Goal: Contribute content

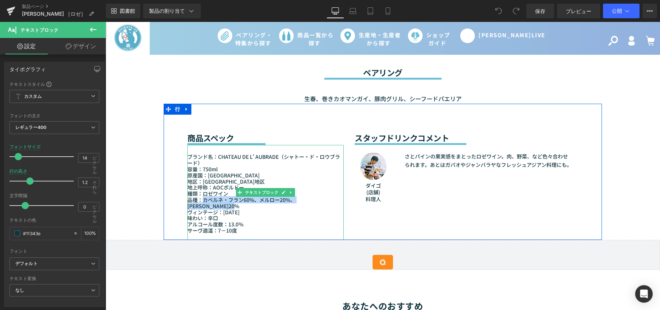
drag, startPoint x: 200, startPoint y: 195, endPoint x: 220, endPoint y: 201, distance: 20.4
click at [220, 201] on p "品種：カベルネ・フラン60%、メルロー20%、[PERSON_NAME]20%" at bounding box center [265, 203] width 156 height 12
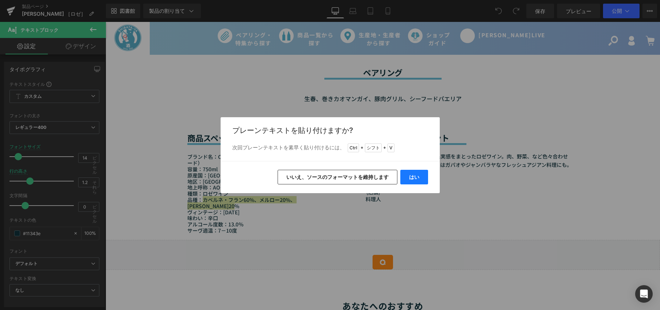
click at [411, 179] on font "はい" at bounding box center [414, 177] width 10 height 6
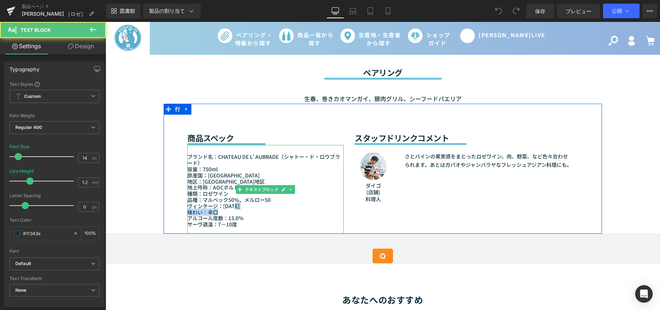
drag, startPoint x: 214, startPoint y: 203, endPoint x: 218, endPoint y: 203, distance: 4.8
click at [214, 203] on div "ブランド名：CHATEAU DE L' AUBRADE（シャトー・ド・ロウブラード） 容量：750ml 原産国：[GEOGRAPHIC_DATA] 地区：[G…" at bounding box center [265, 189] width 156 height 88
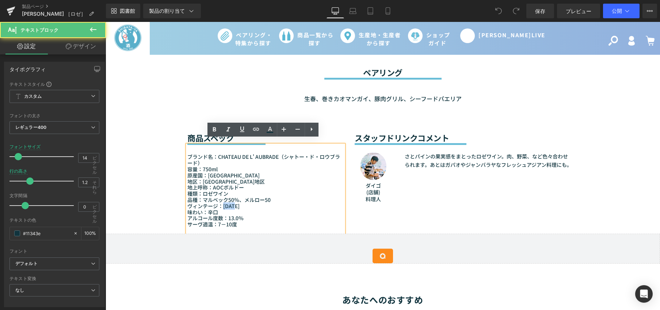
drag, startPoint x: 220, startPoint y: 202, endPoint x: 233, endPoint y: 200, distance: 13.3
click at [233, 203] on p "ヴィンテージ：[DATE]" at bounding box center [265, 206] width 156 height 6
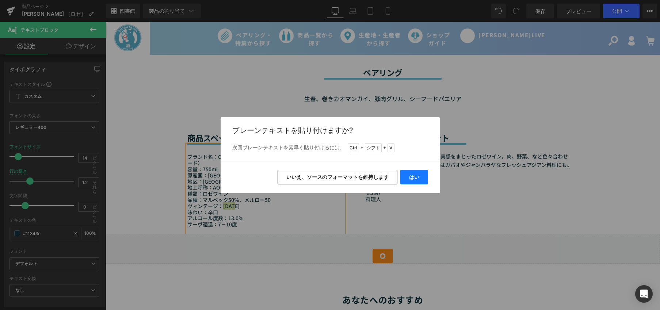
click at [419, 179] on font "はい" at bounding box center [414, 177] width 10 height 6
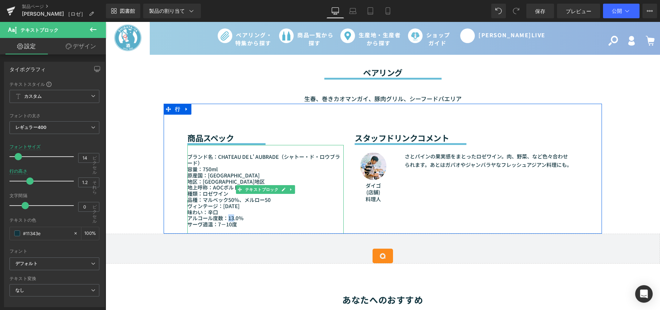
drag, startPoint x: 225, startPoint y: 213, endPoint x: 230, endPoint y: 213, distance: 5.1
click at [230, 214] on font "アルコール度数：13.0％" at bounding box center [215, 217] width 56 height 7
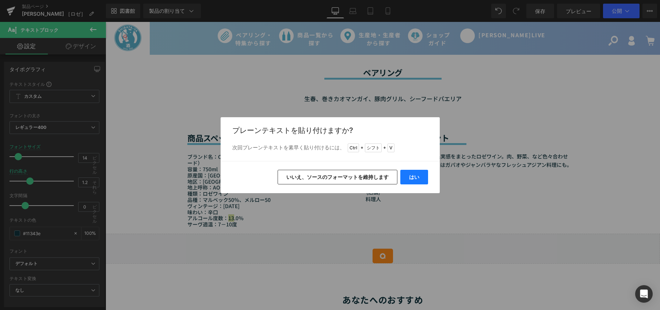
click at [418, 175] on font "はい" at bounding box center [414, 177] width 10 height 6
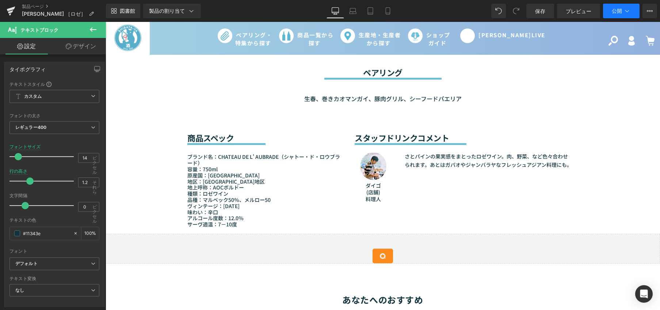
click at [623, 12] on button "公開" at bounding box center [621, 11] width 37 height 15
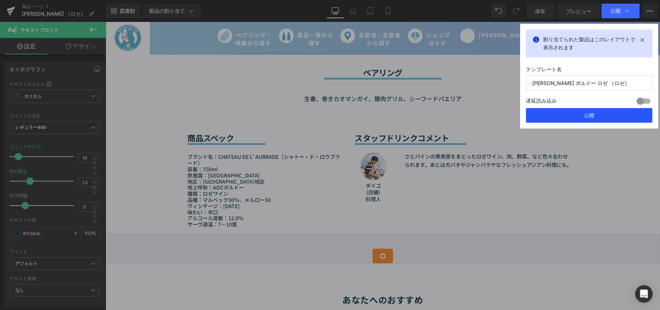
click at [597, 114] on button "公開" at bounding box center [589, 115] width 126 height 15
